Goal: Navigation & Orientation: Find specific page/section

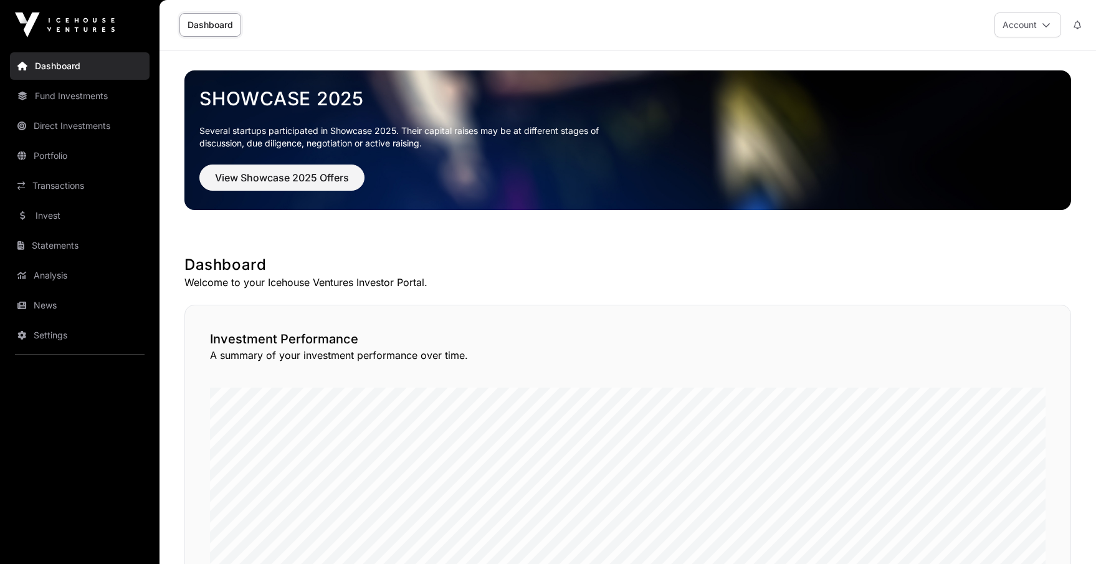
click at [60, 97] on link "Fund Investments" at bounding box center [80, 95] width 140 height 27
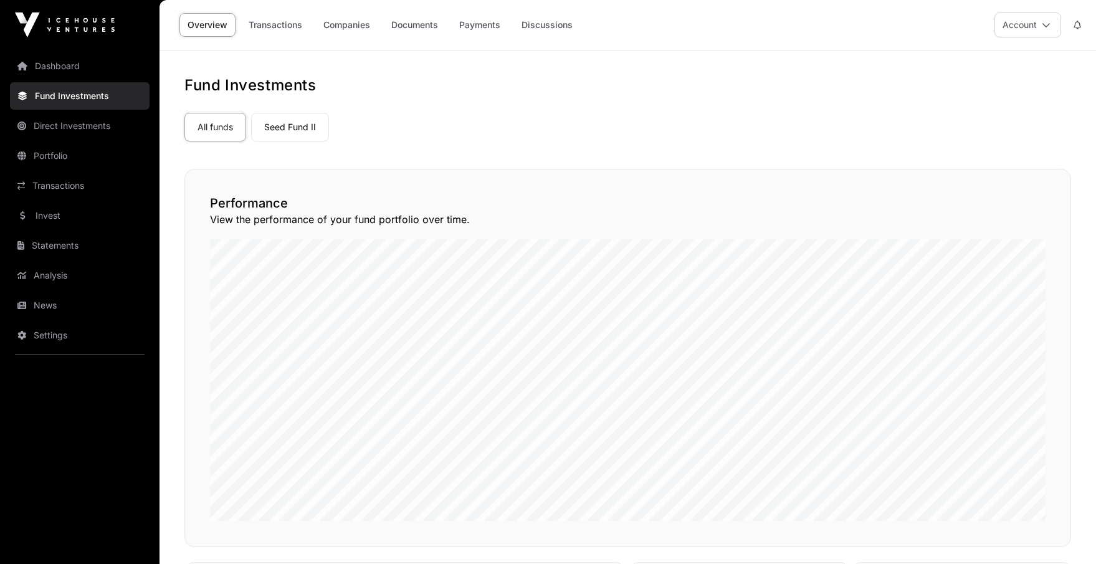
click at [340, 28] on link "Companies" at bounding box center [346, 25] width 63 height 24
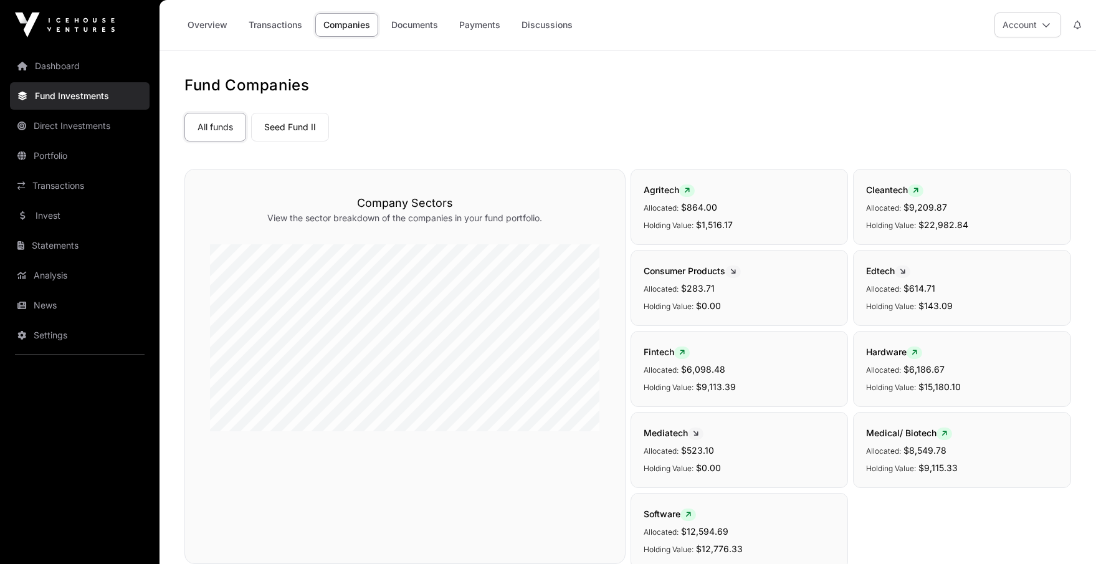
click at [304, 133] on link "Seed Fund II" at bounding box center [290, 127] width 78 height 29
click at [304, 127] on link "Seed Fund II" at bounding box center [290, 127] width 78 height 29
click at [47, 156] on link "Portfolio" at bounding box center [80, 155] width 140 height 27
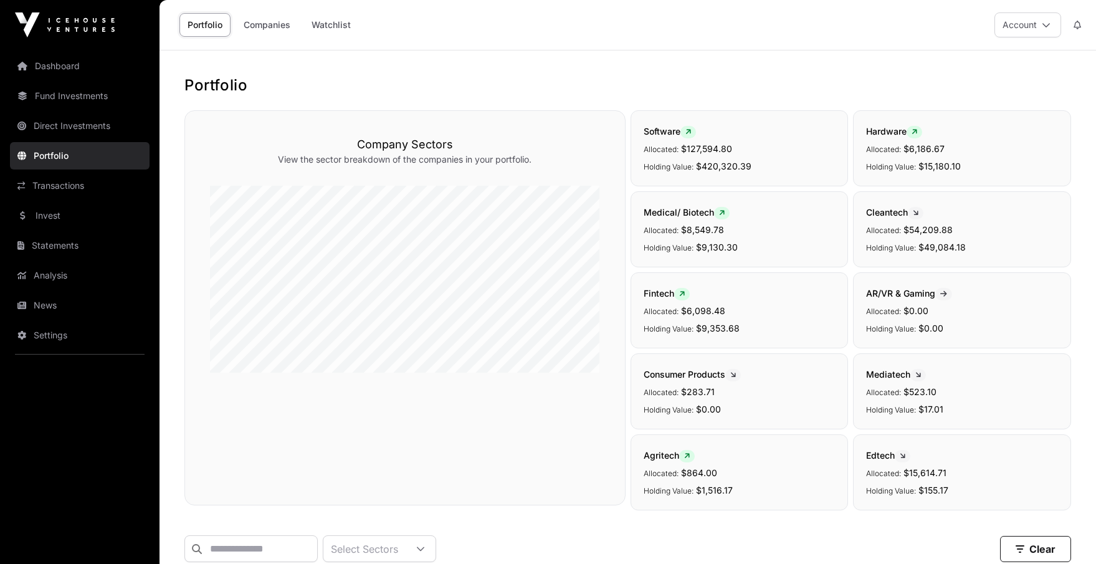
click at [269, 23] on link "Companies" at bounding box center [267, 25] width 63 height 24
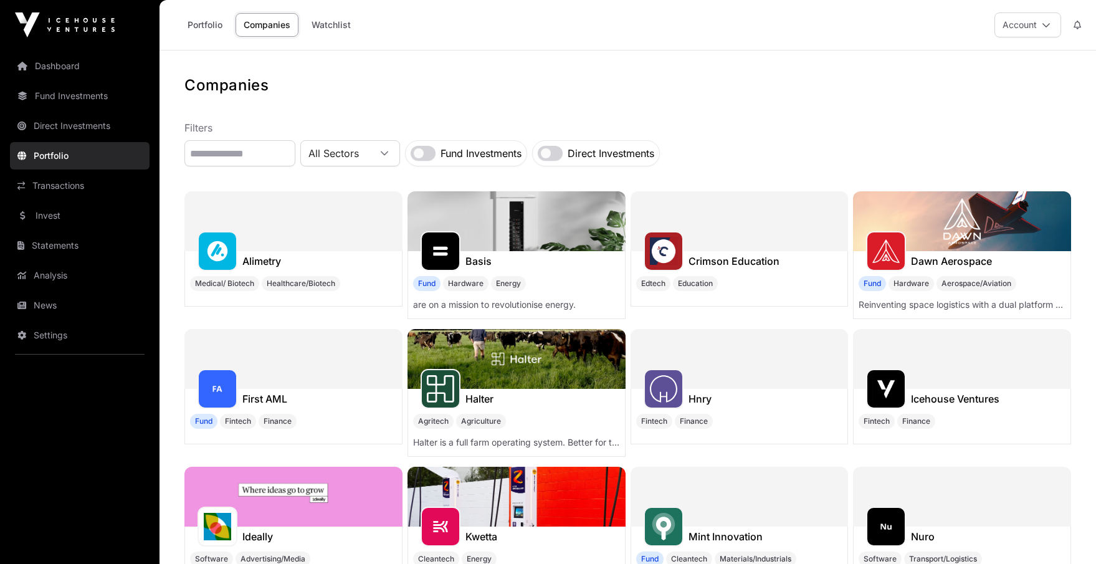
click at [63, 63] on link "Dashboard" at bounding box center [80, 65] width 140 height 27
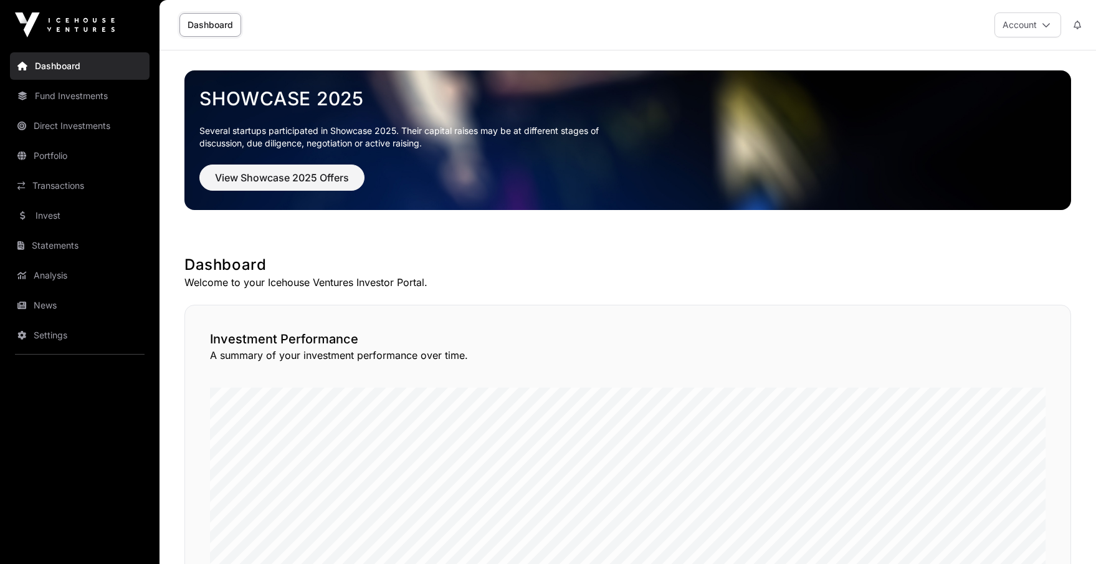
click at [60, 94] on link "Fund Investments" at bounding box center [80, 95] width 140 height 27
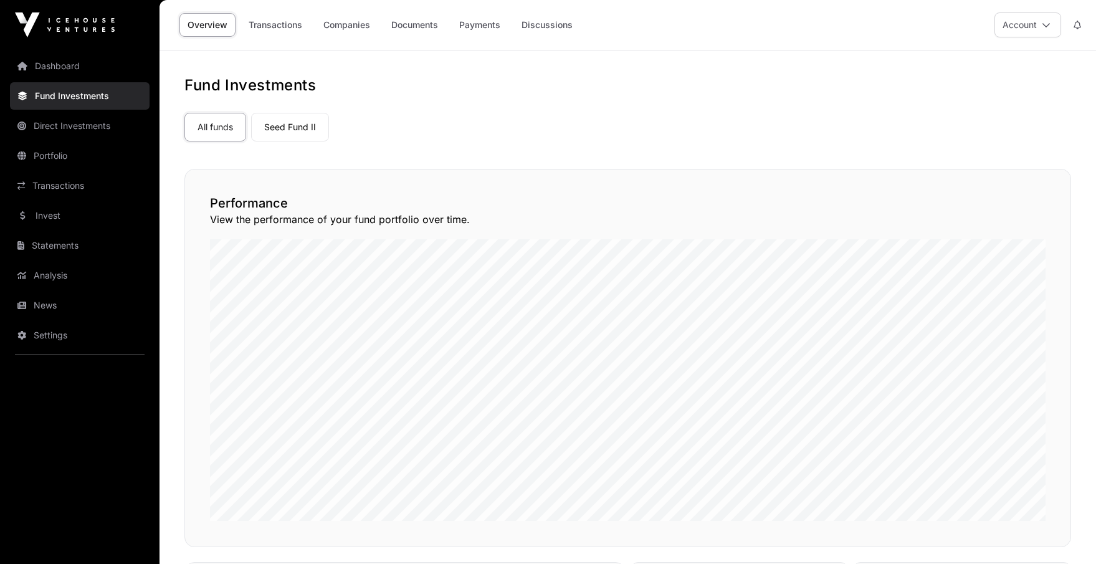
click at [348, 28] on link "Companies" at bounding box center [346, 25] width 63 height 24
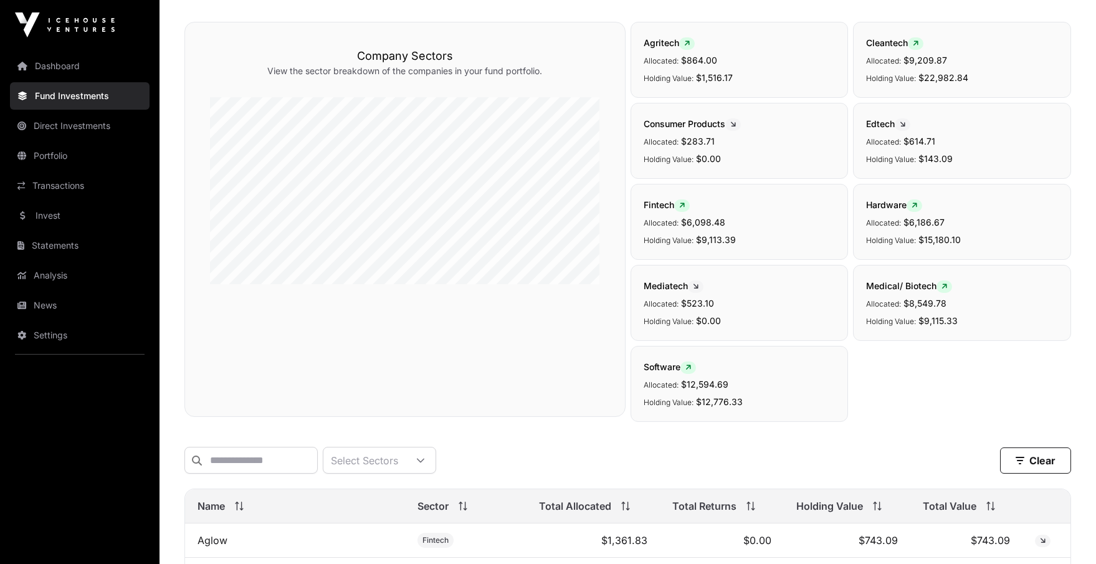
scroll to position [146, 0]
click at [89, 118] on link "Direct Investments" at bounding box center [80, 125] width 140 height 27
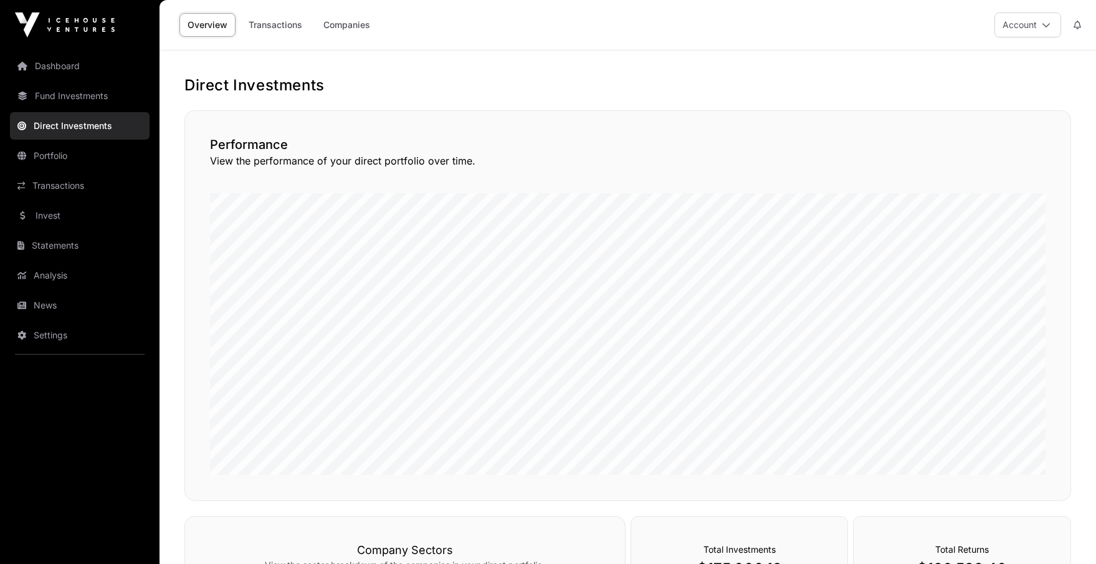
click at [338, 28] on link "Companies" at bounding box center [346, 25] width 63 height 24
